Goal: Task Accomplishment & Management: Manage account settings

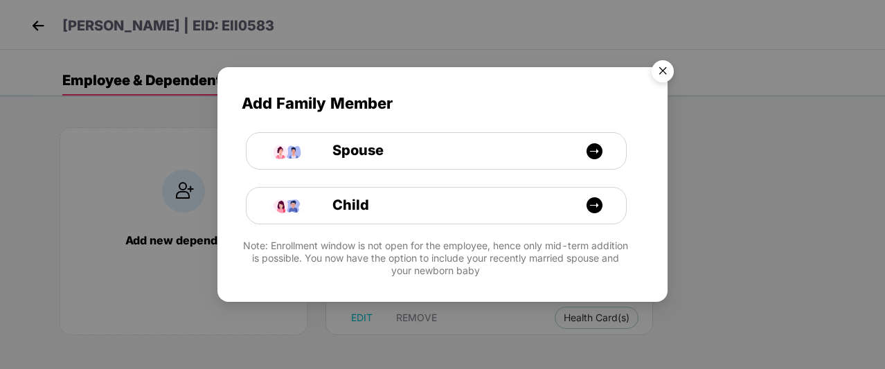
click at [670, 78] on img "Close" at bounding box center [662, 73] width 39 height 39
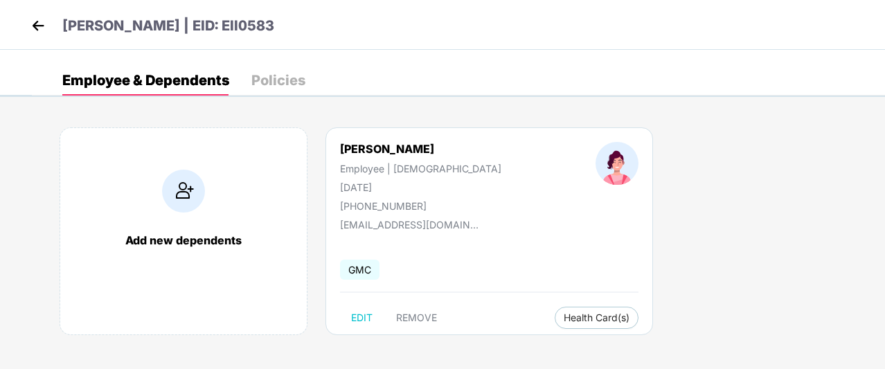
click at [39, 26] on img at bounding box center [38, 25] width 21 height 21
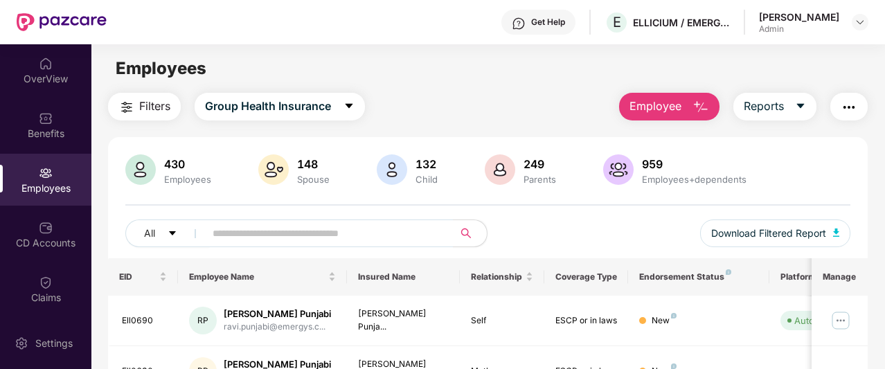
click at [64, 175] on div "Employees" at bounding box center [45, 180] width 91 height 52
click at [247, 233] on input "text" at bounding box center [324, 233] width 222 height 21
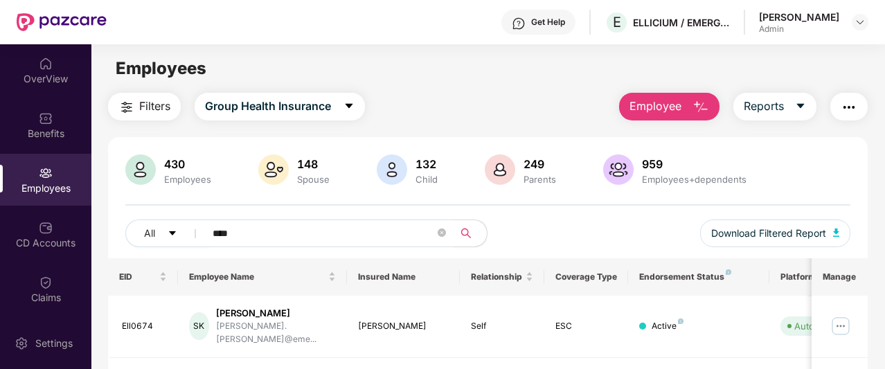
scroll to position [126, 0]
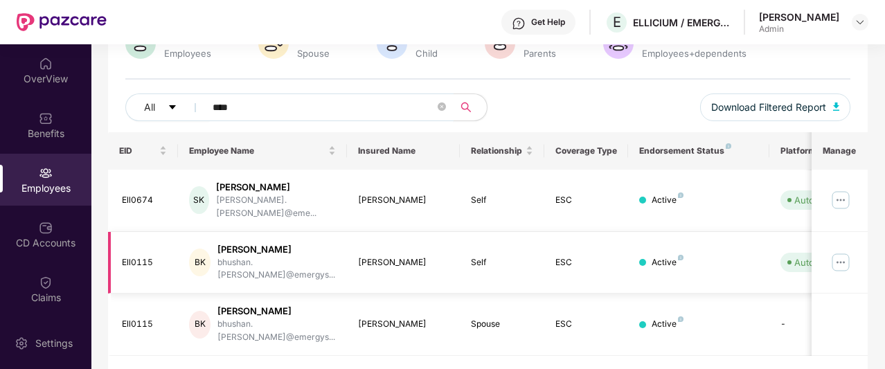
type input "****"
click at [844, 251] on img at bounding box center [841, 262] width 22 height 22
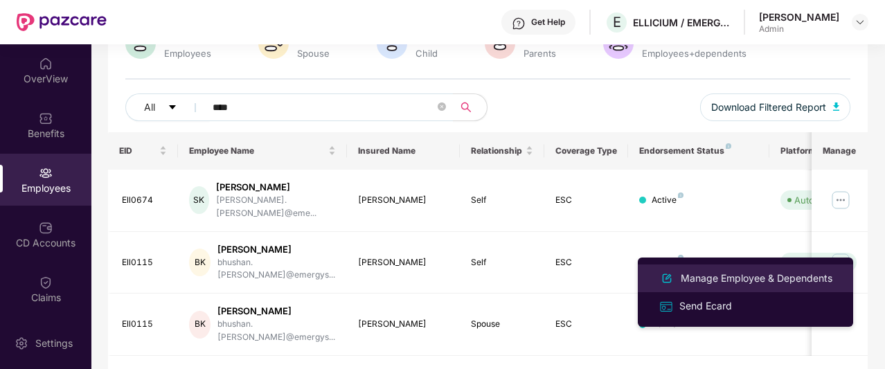
click at [758, 275] on div "Manage Employee & Dependents" at bounding box center [756, 278] width 157 height 15
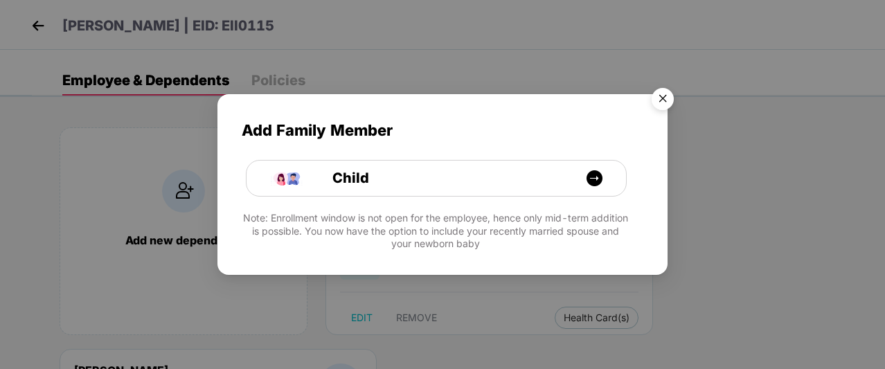
click at [668, 100] on img "Close" at bounding box center [662, 101] width 39 height 39
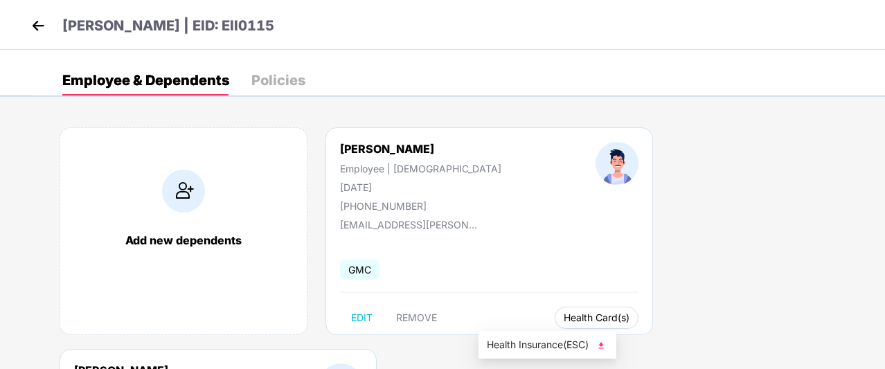
click at [564, 318] on span "Health Card(s)" at bounding box center [597, 317] width 66 height 7
click at [516, 357] on ul "Health Insurance(ESC)" at bounding box center [548, 345] width 138 height 28
click at [517, 350] on span "Health Insurance(ESC)" at bounding box center [547, 344] width 121 height 15
click at [783, 341] on div "Add new dependents [PERSON_NAME] Employee | [DEMOGRAPHIC_DATA] [DATE] [PHONE_NU…" at bounding box center [458, 349] width 853 height 485
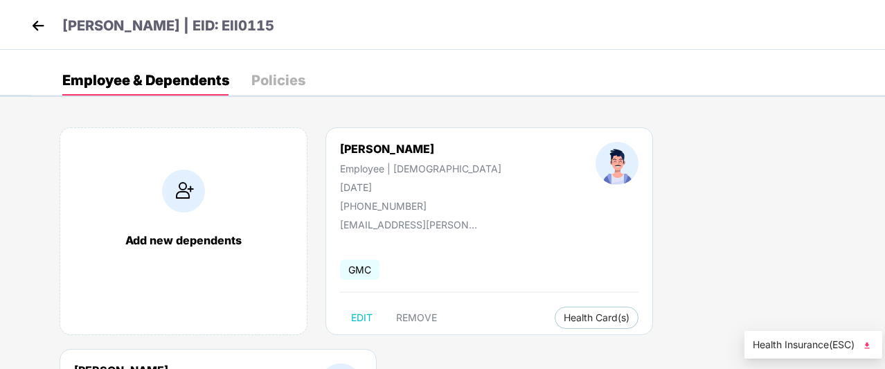
click at [773, 348] on span "Health Insurance(ESC)" at bounding box center [813, 344] width 121 height 15
